Goal: Task Accomplishment & Management: Use online tool/utility

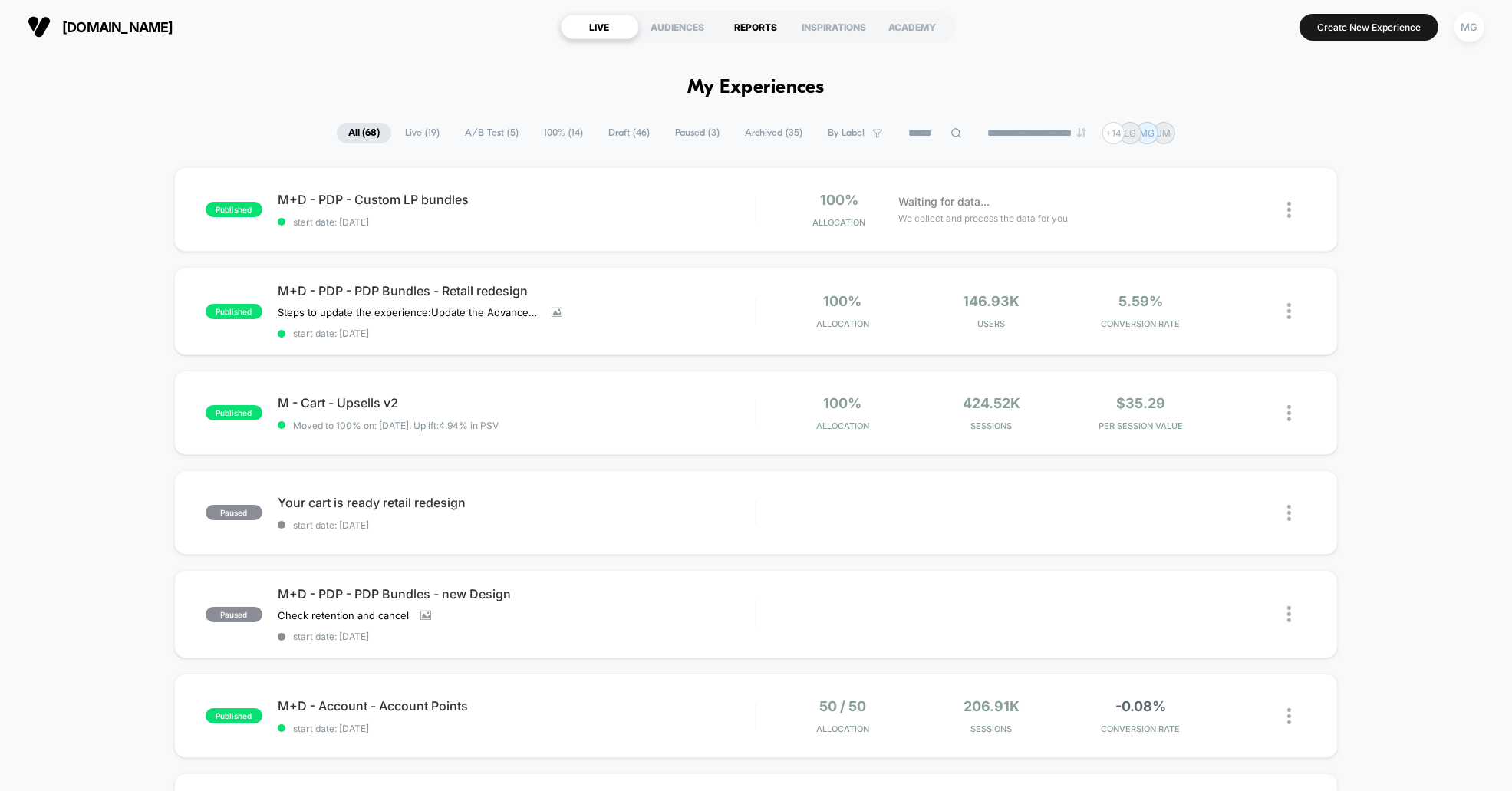
click at [756, 34] on div "REPORTS" at bounding box center [756, 26] width 79 height 25
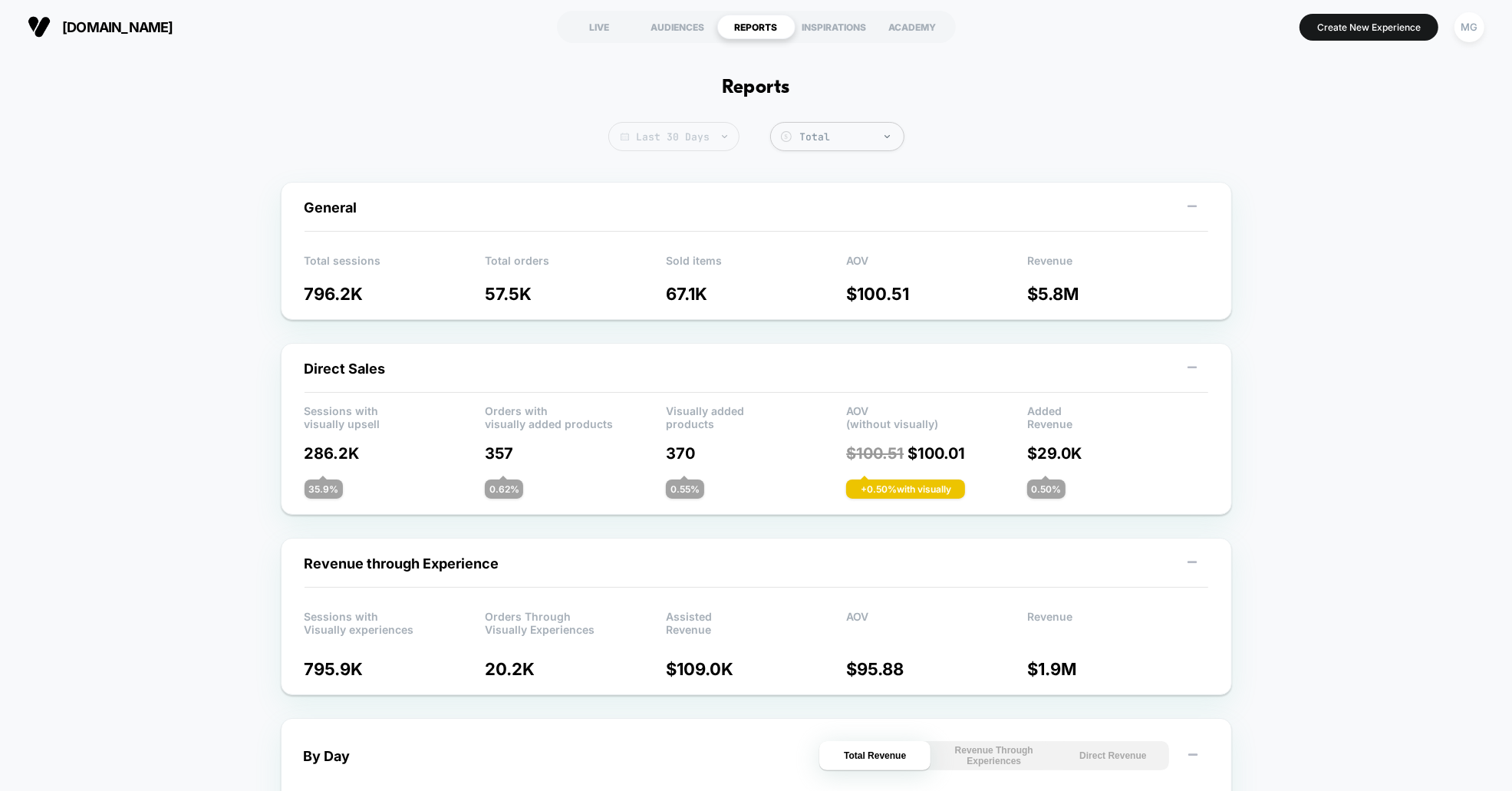
click at [682, 141] on span "Last 30 Days" at bounding box center [674, 137] width 131 height 29
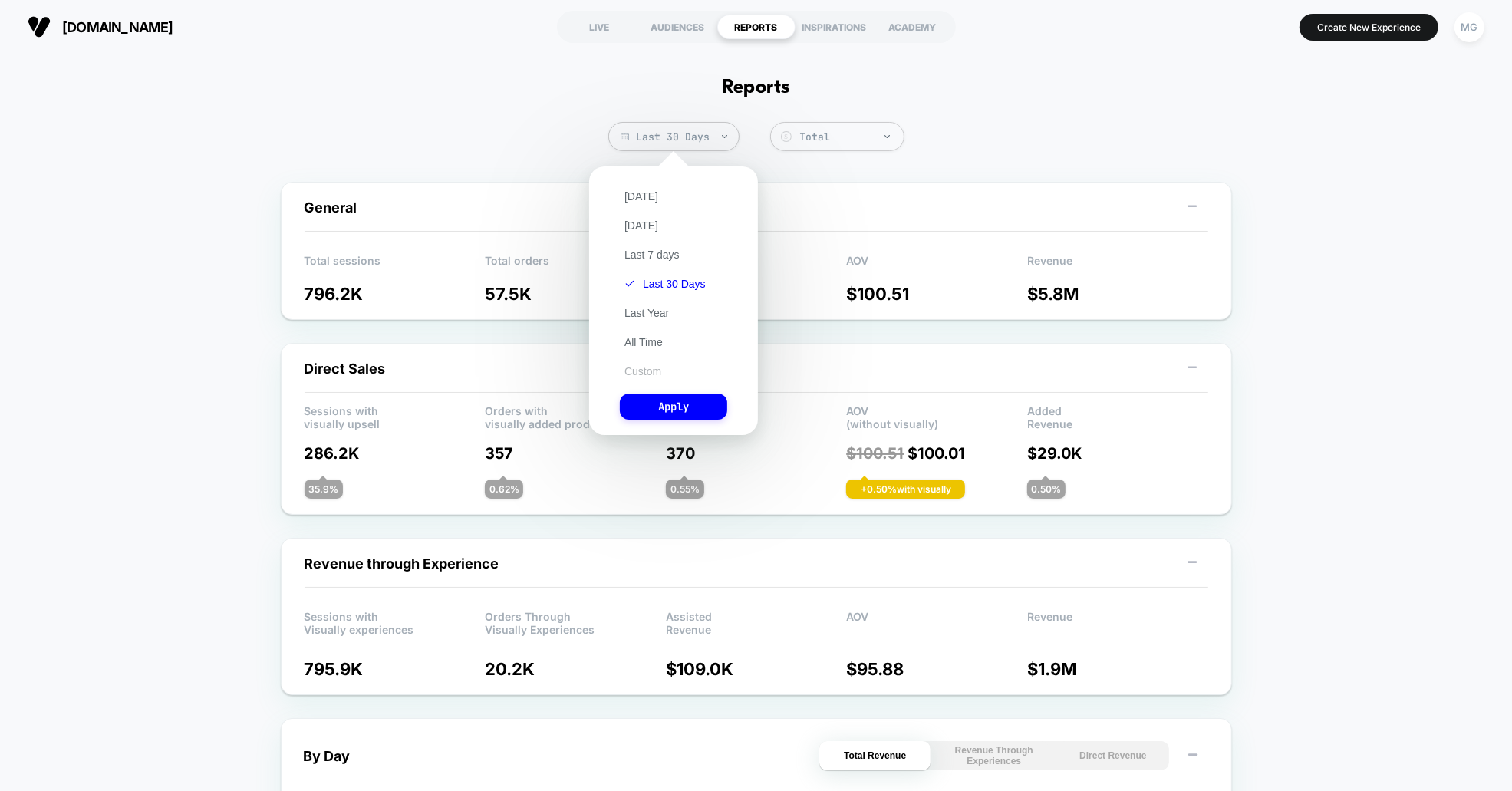
click at [638, 366] on button "Custom" at bounding box center [643, 371] width 46 height 14
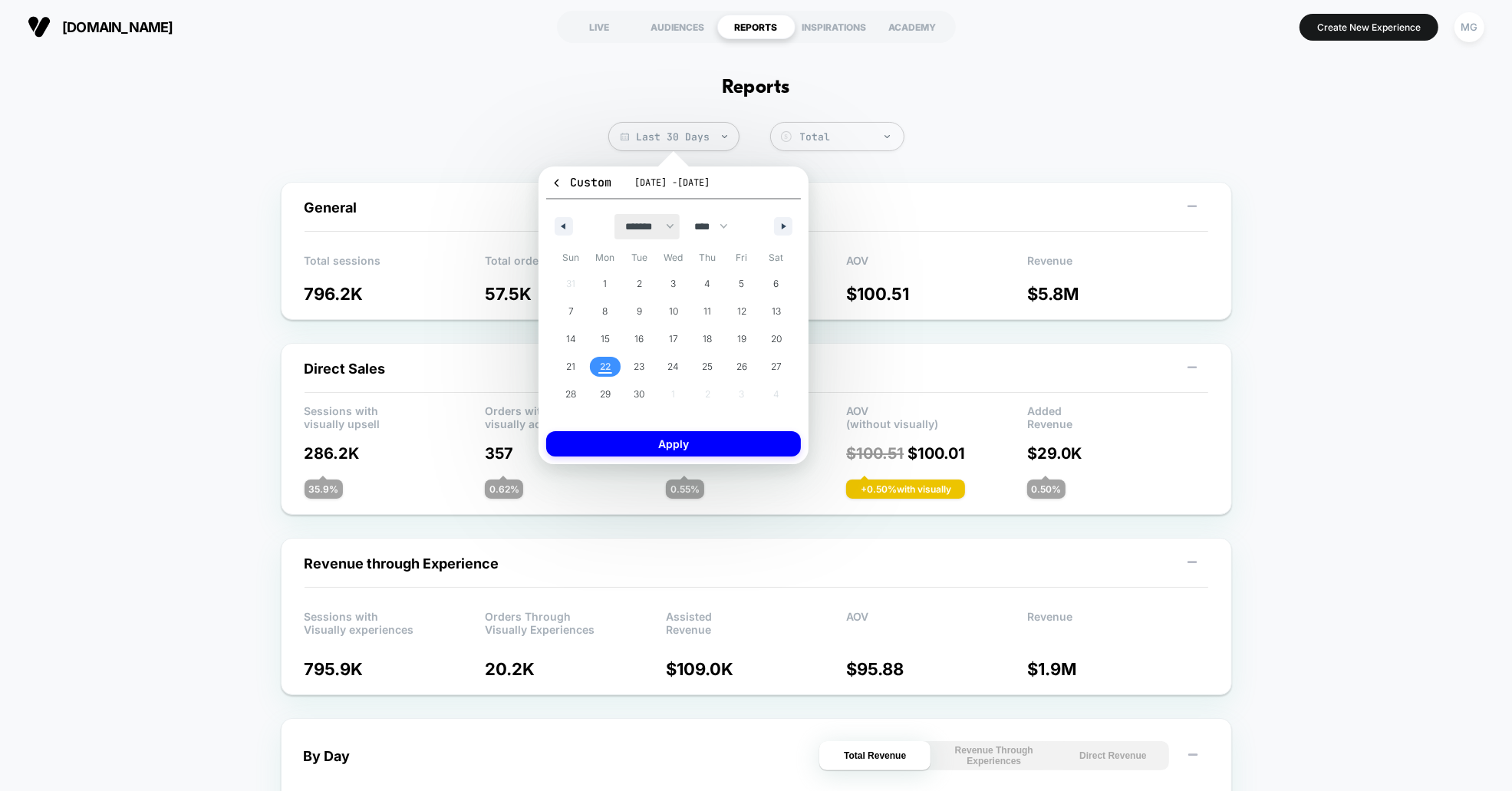
click at [614, 228] on select "******* ******** ***** ***** *** **** **** ****** ********* ******* ******** **…" at bounding box center [646, 227] width 65 height 26
click at [614, 214] on select "******* ******** ***** ***** *** **** **** ****** ********* ******* ******** **…" at bounding box center [646, 227] width 65 height 26
click at [665, 276] on span "1" at bounding box center [674, 284] width 35 height 20
drag, startPoint x: 741, startPoint y: 175, endPoint x: 737, endPoint y: 186, distance: 11.7
click at [740, 175] on button "Custom [DATE] - [DATE]" at bounding box center [673, 187] width 255 height 26
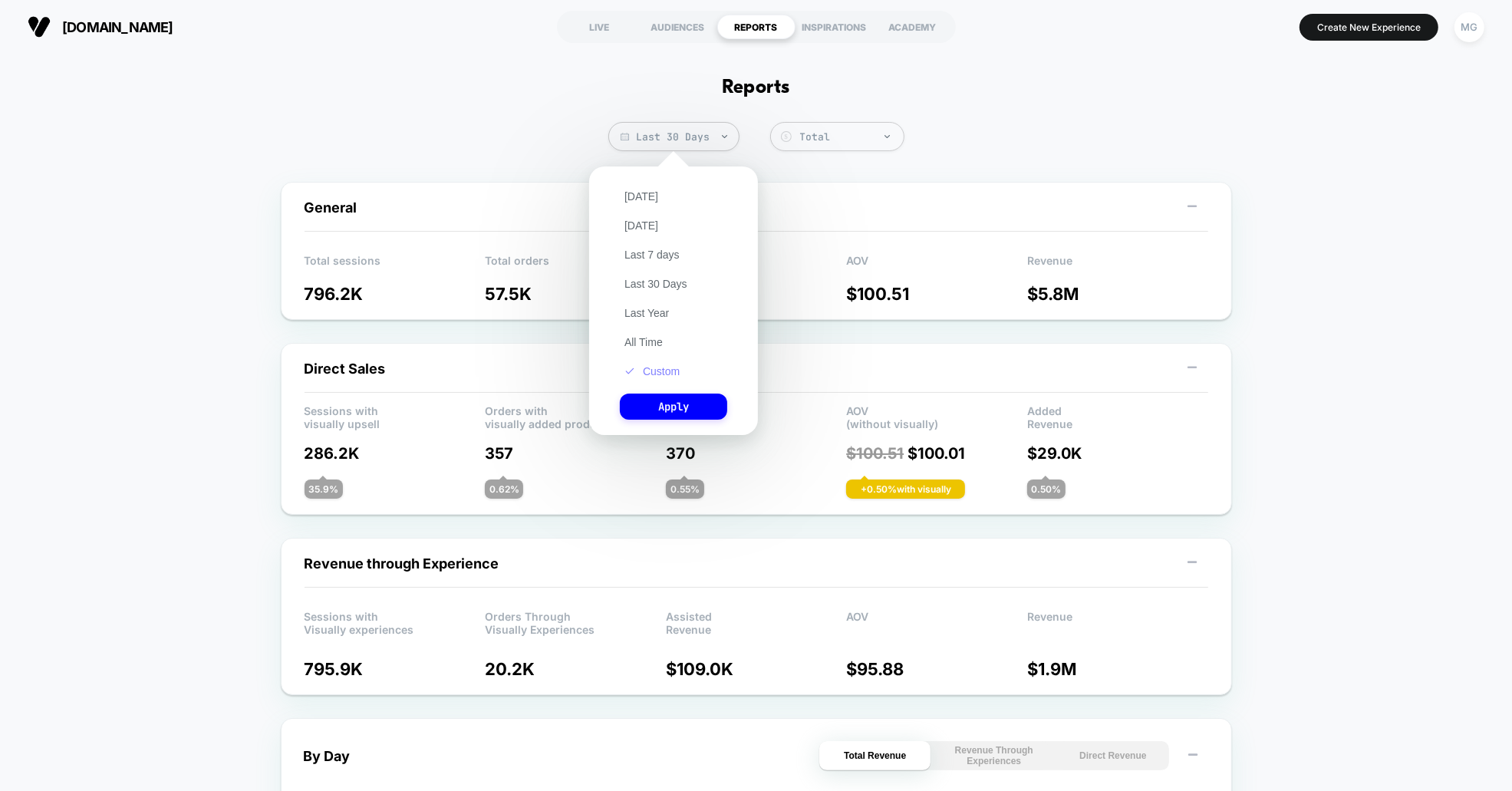
click at [659, 367] on button "Custom" at bounding box center [652, 371] width 65 height 14
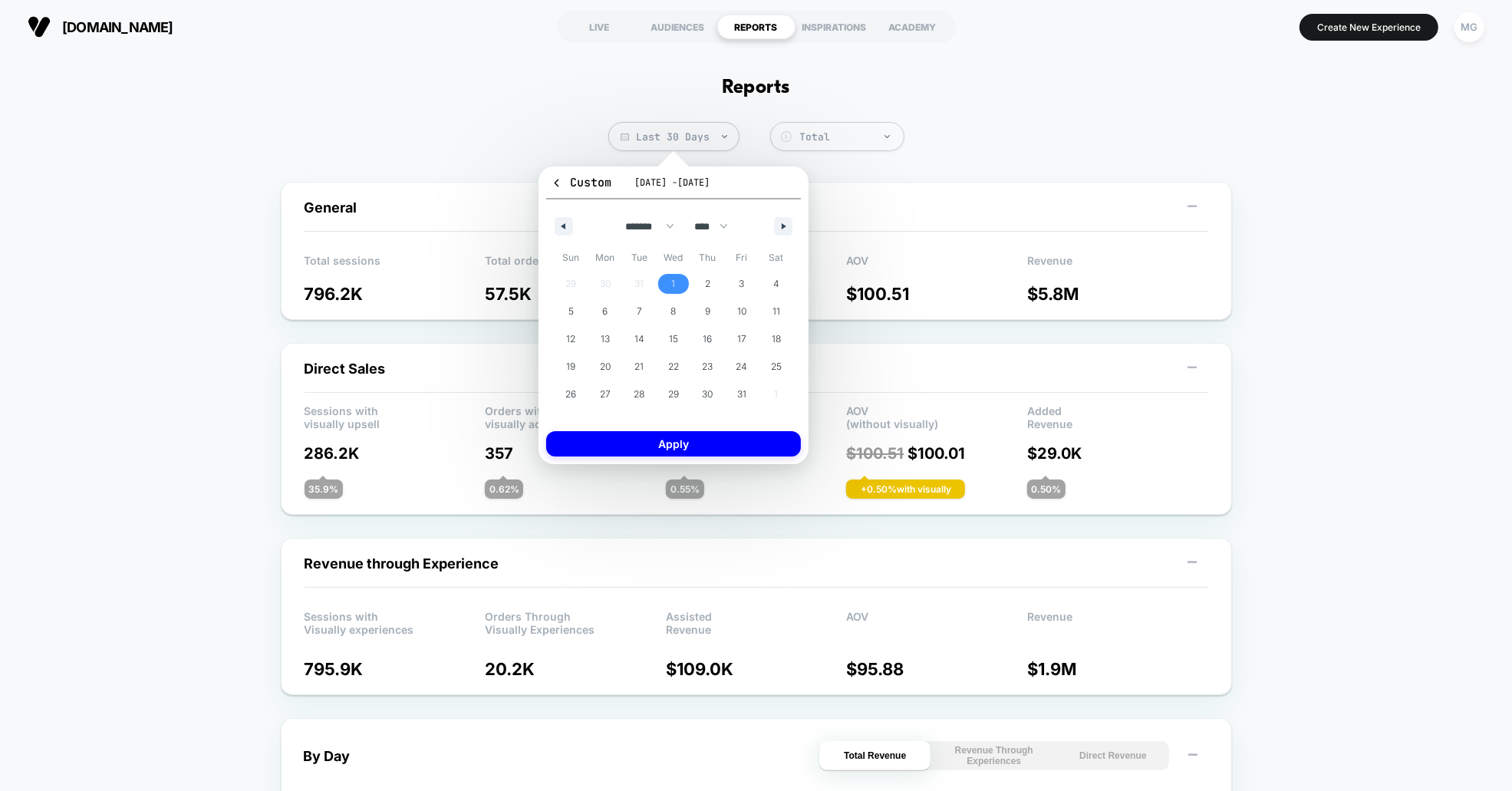
click at [650, 180] on span "[DATE] - [DATE]" at bounding box center [672, 182] width 75 height 12
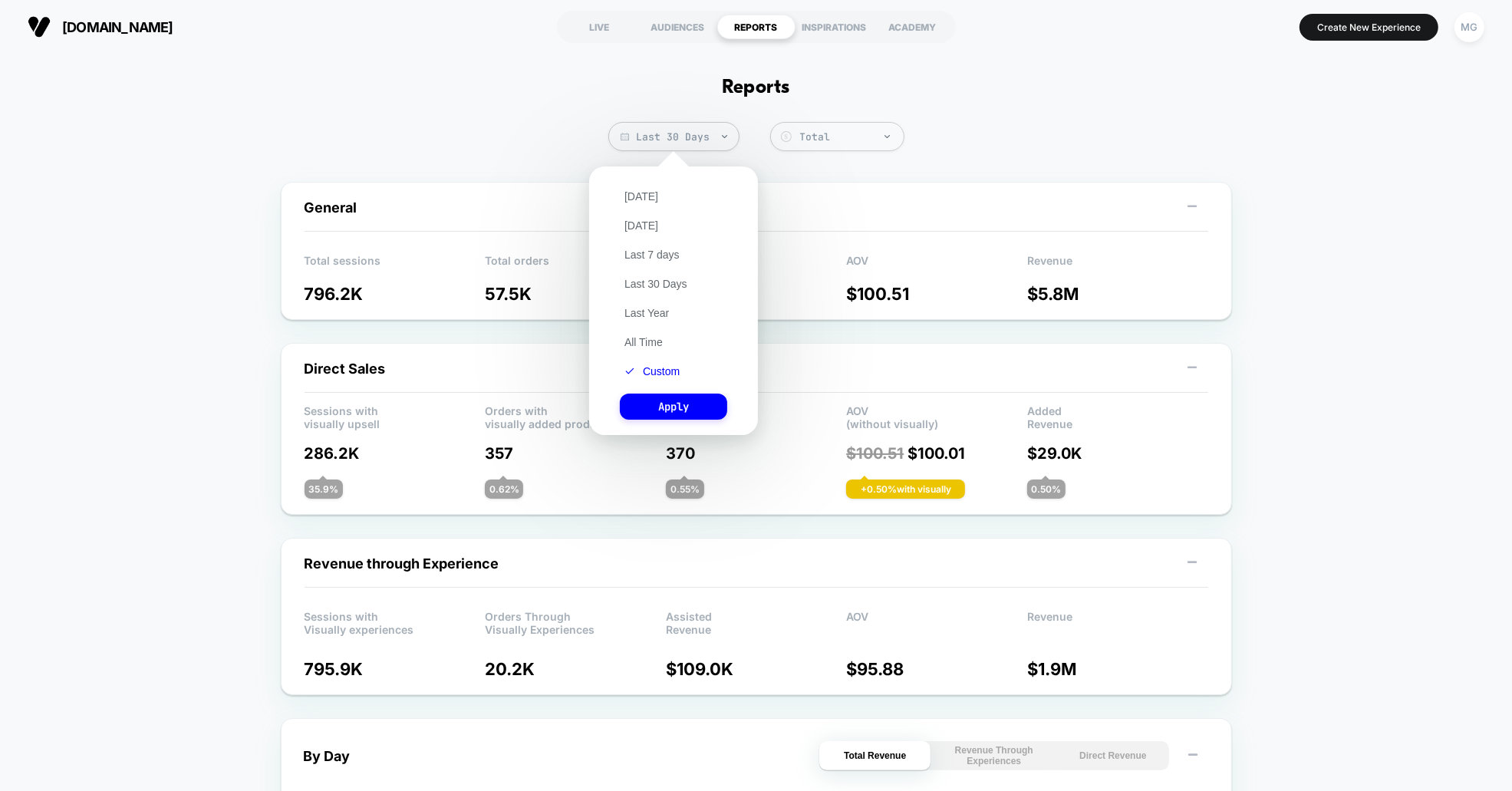
drag, startPoint x: 666, startPoint y: 367, endPoint x: 695, endPoint y: 339, distance: 40.3
click at [667, 367] on button "Custom" at bounding box center [652, 371] width 65 height 14
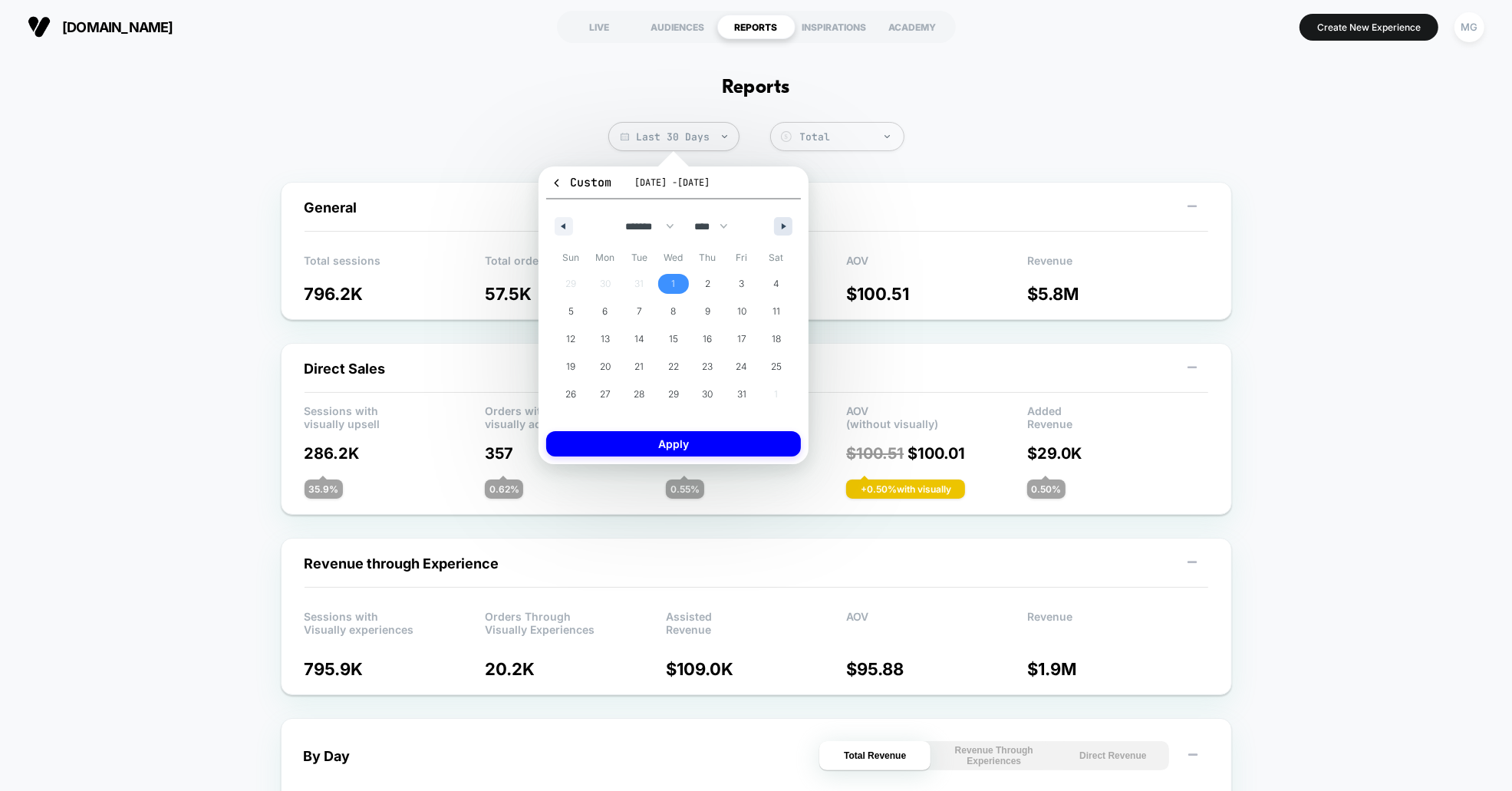
click at [788, 221] on button "button" at bounding box center [783, 227] width 18 height 18
click at [788, 222] on button "button" at bounding box center [783, 227] width 18 height 18
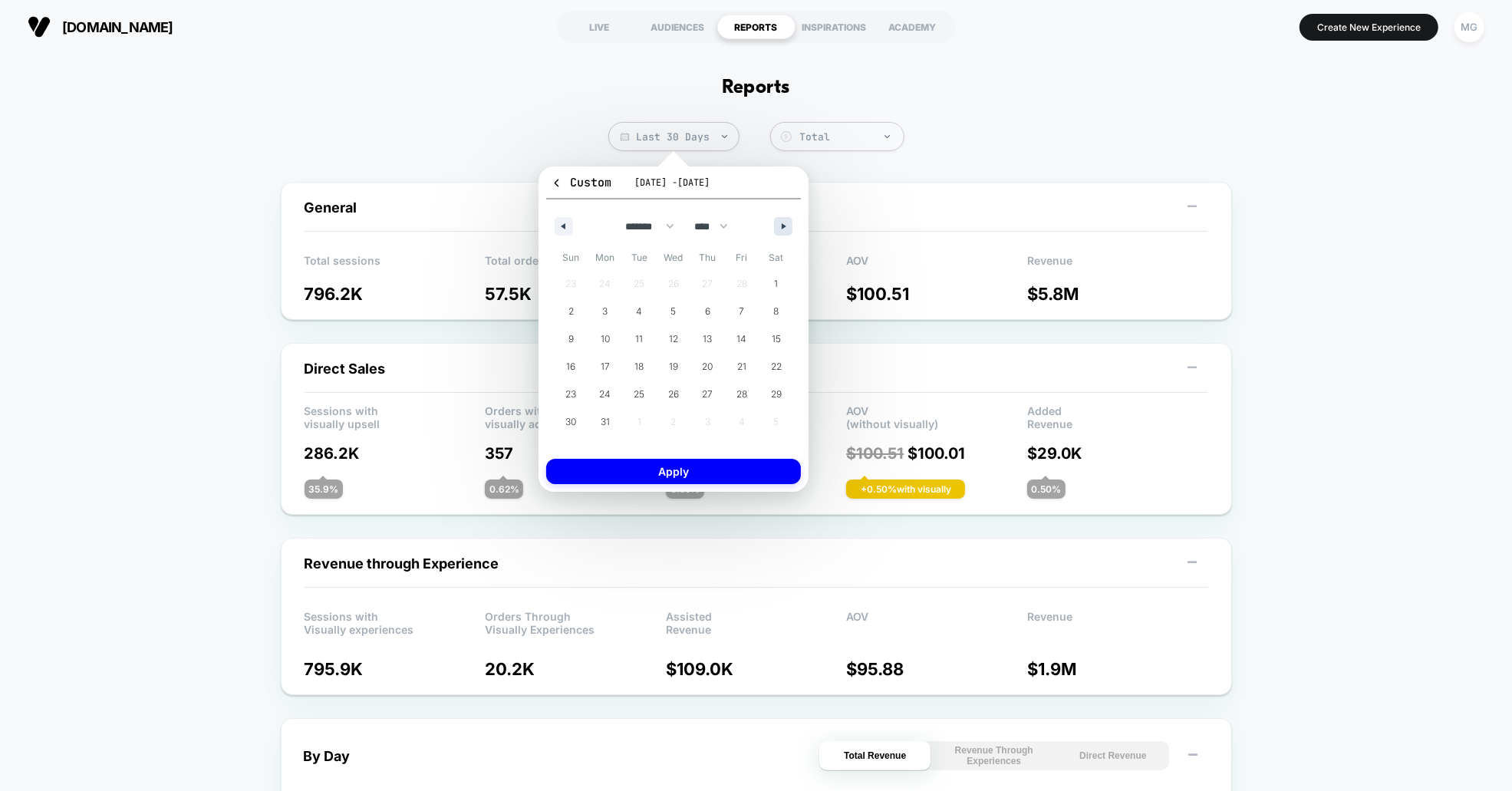
click at [788, 222] on button "button" at bounding box center [783, 227] width 18 height 18
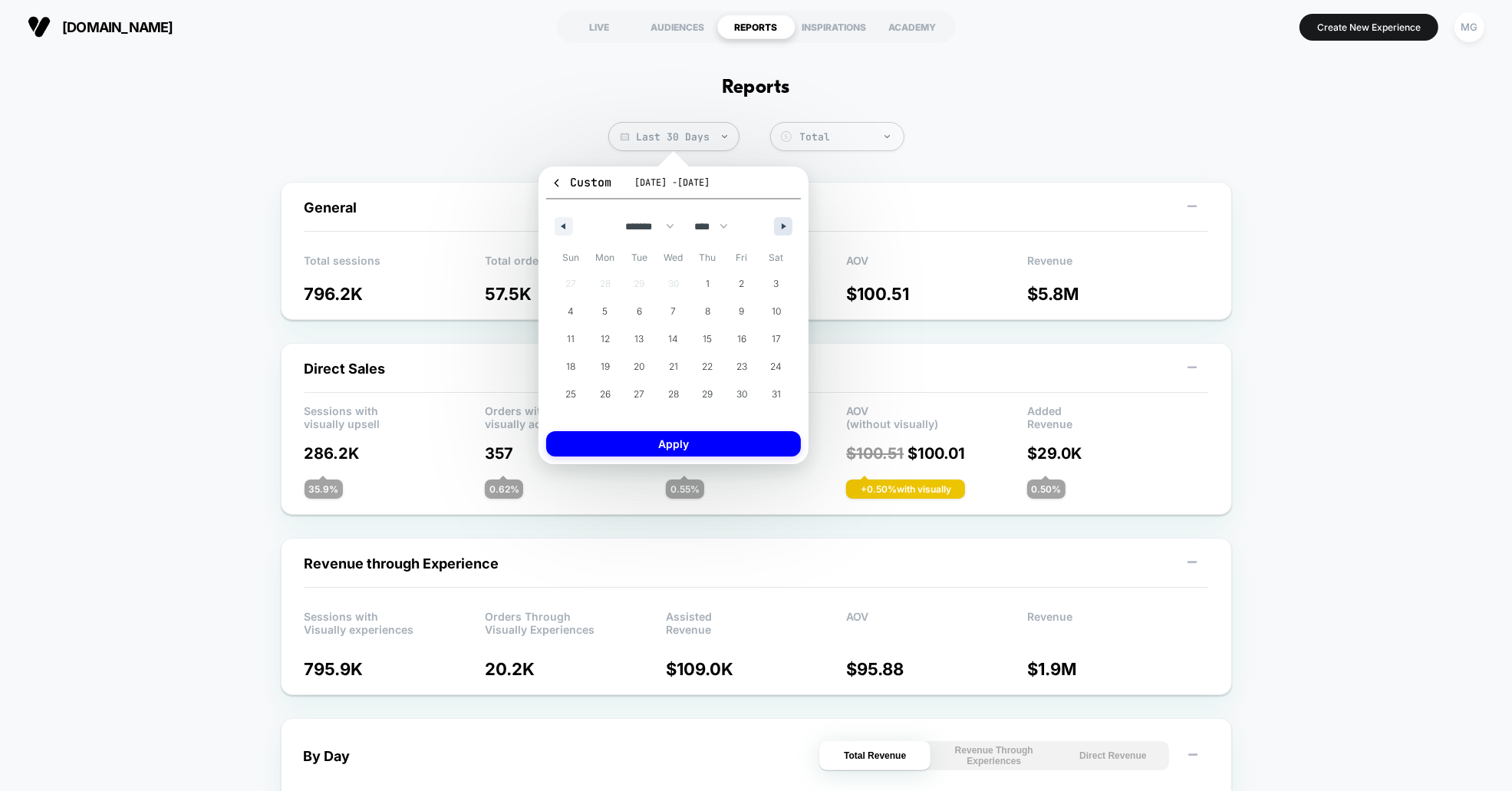
click at [788, 222] on button "button" at bounding box center [783, 227] width 18 height 18
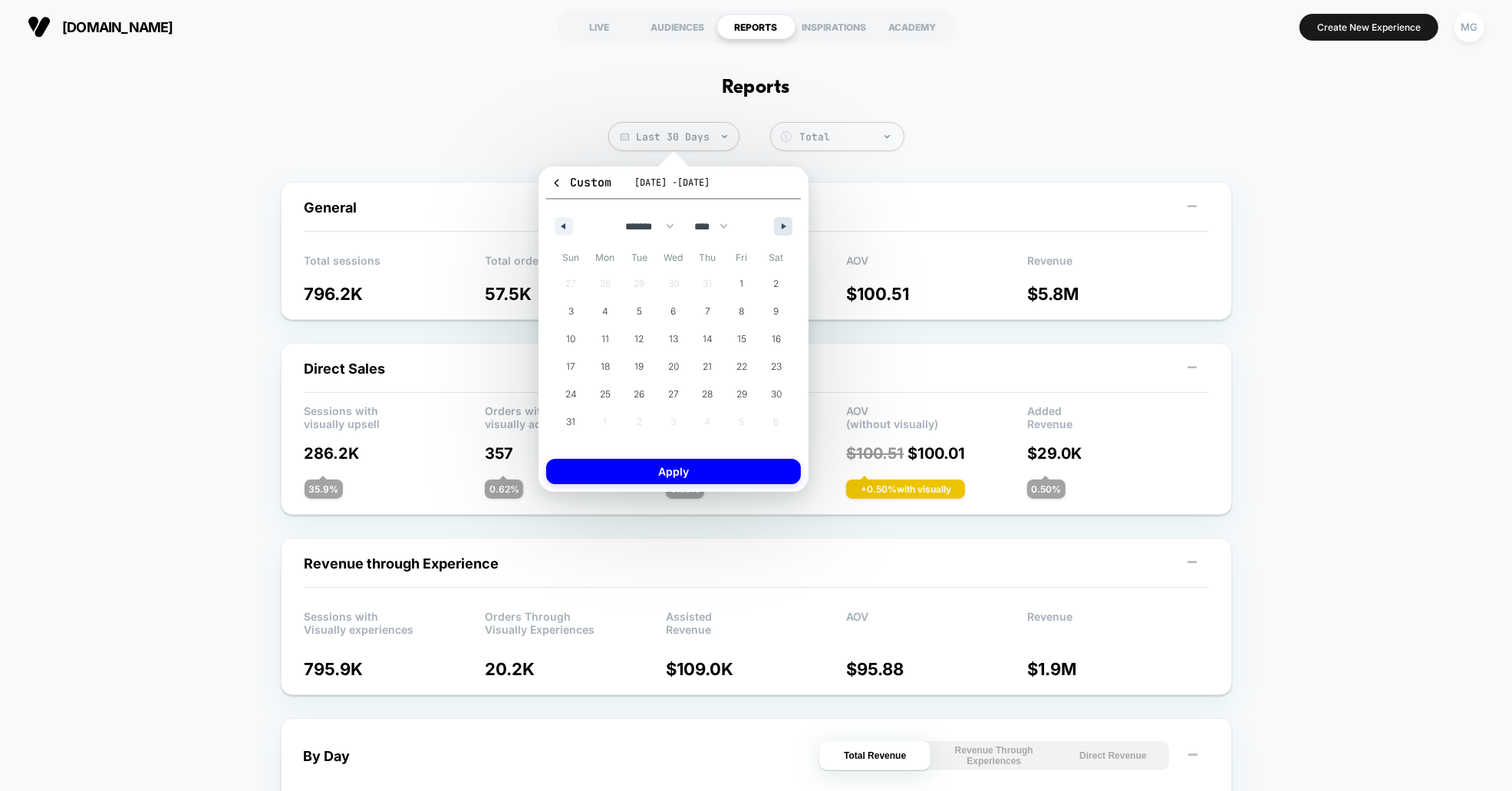
click at [788, 222] on button "button" at bounding box center [783, 227] width 18 height 18
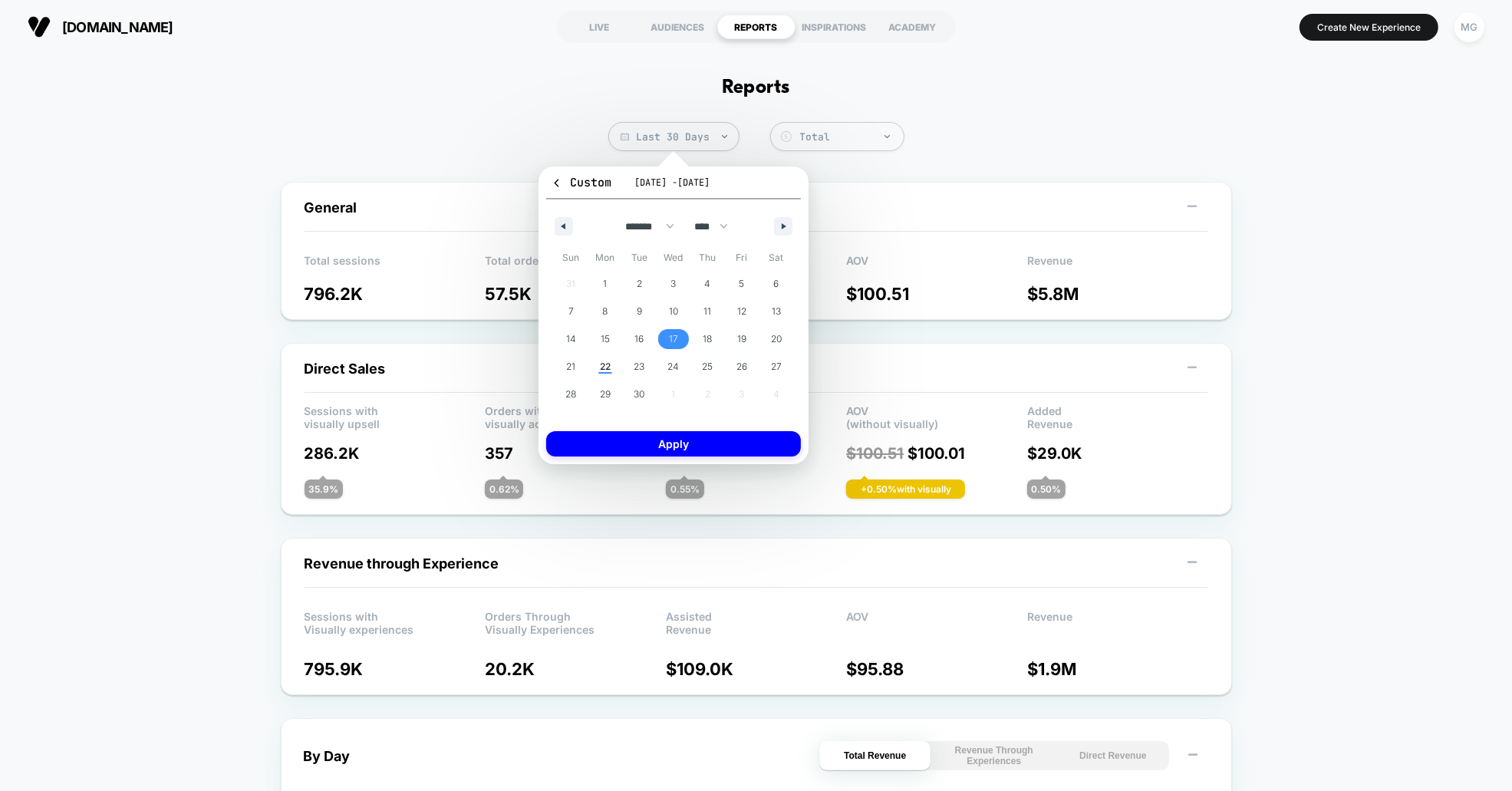
click at [679, 336] on span "17" at bounding box center [674, 339] width 35 height 20
select select "*"
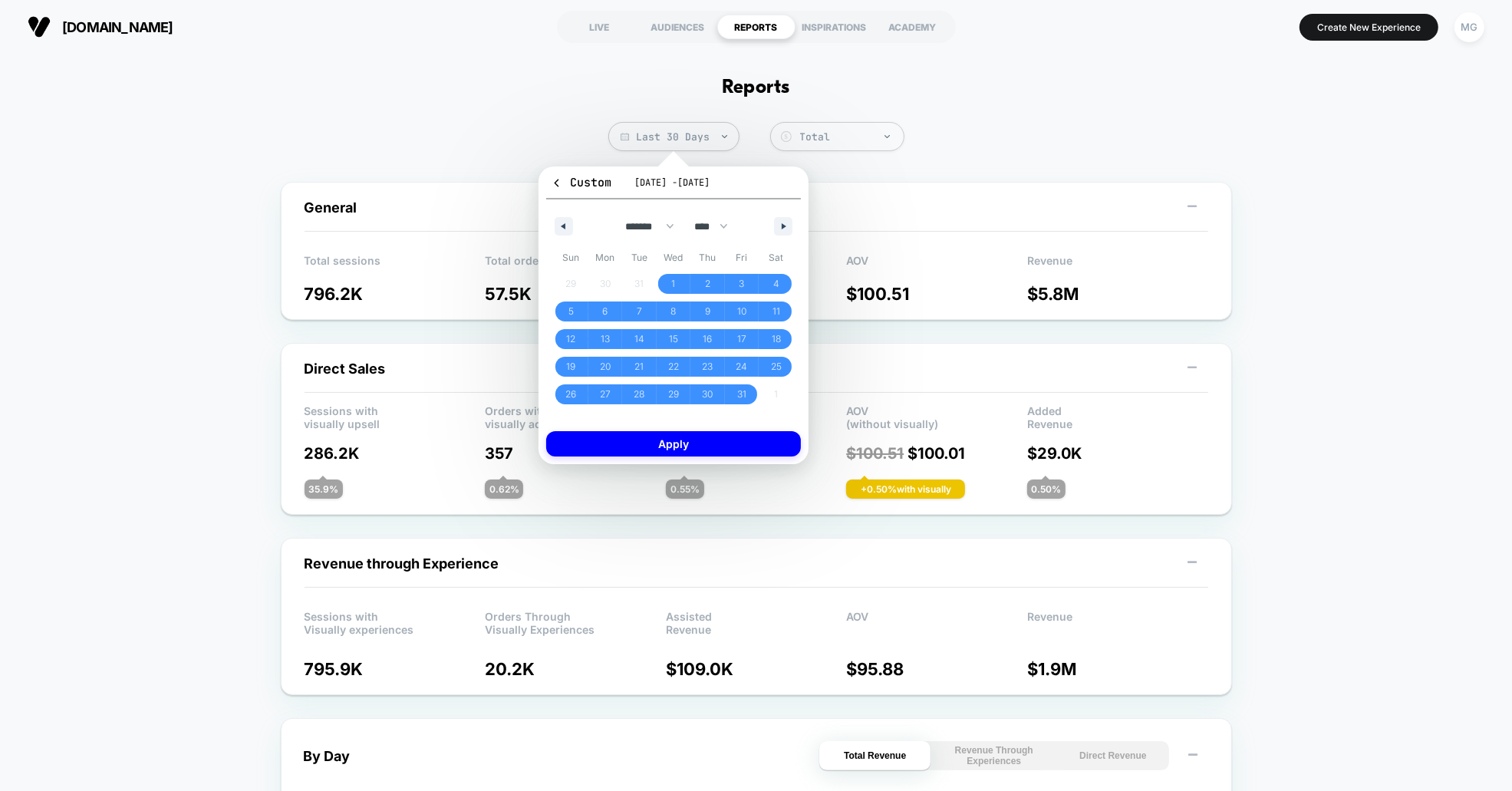
click at [710, 448] on button "Apply" at bounding box center [673, 444] width 255 height 26
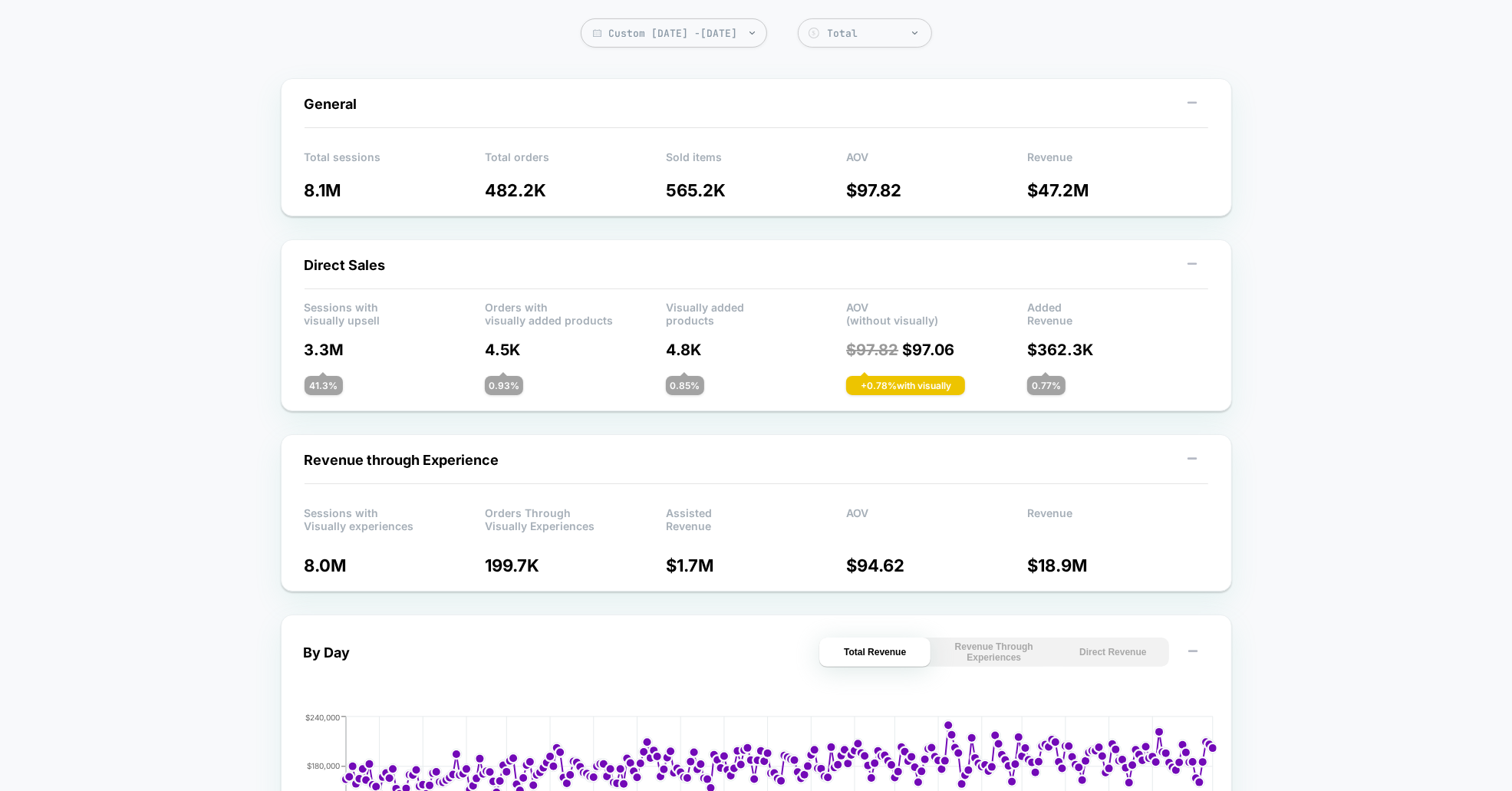
scroll to position [103, 0]
